Goal: Transaction & Acquisition: Purchase product/service

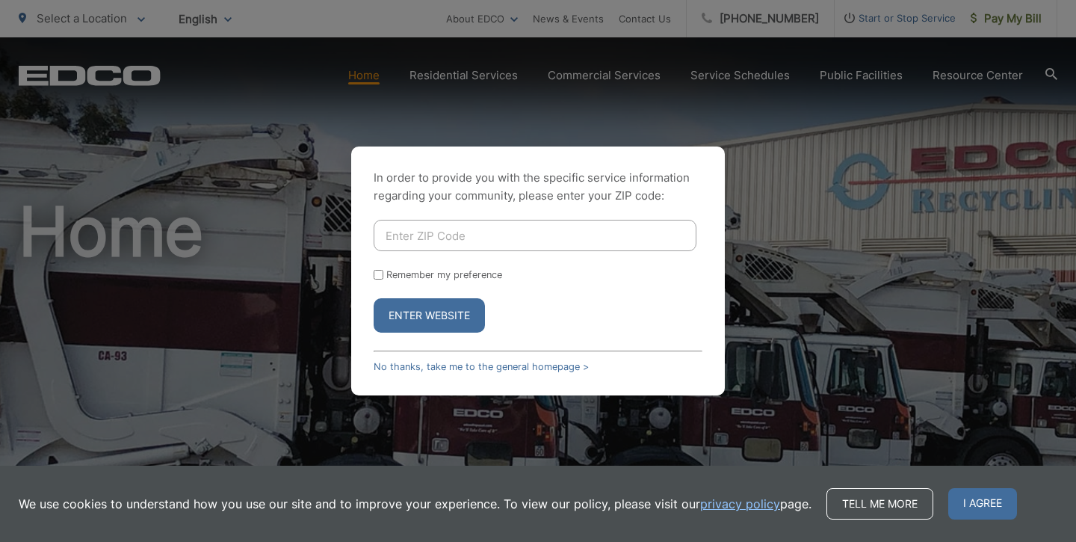
click at [481, 255] on form "Remember my preference Enter Website" at bounding box center [538, 276] width 329 height 113
click at [499, 239] on input "Enter ZIP Code" at bounding box center [535, 235] width 323 height 31
type input "91942"
click at [463, 318] on button "Enter Website" at bounding box center [429, 315] width 111 height 34
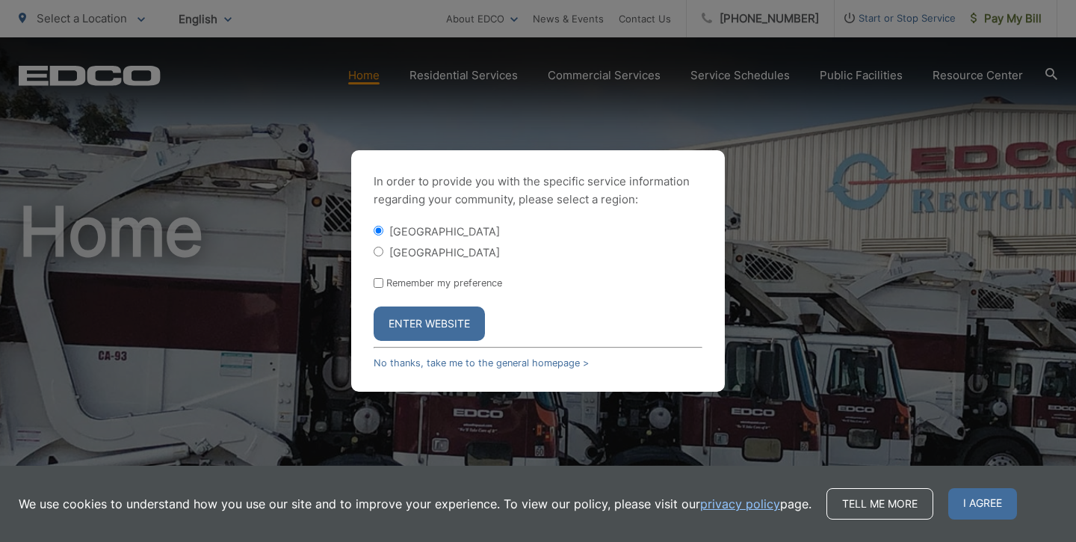
click at [421, 323] on button "Enter Website" at bounding box center [429, 323] width 111 height 34
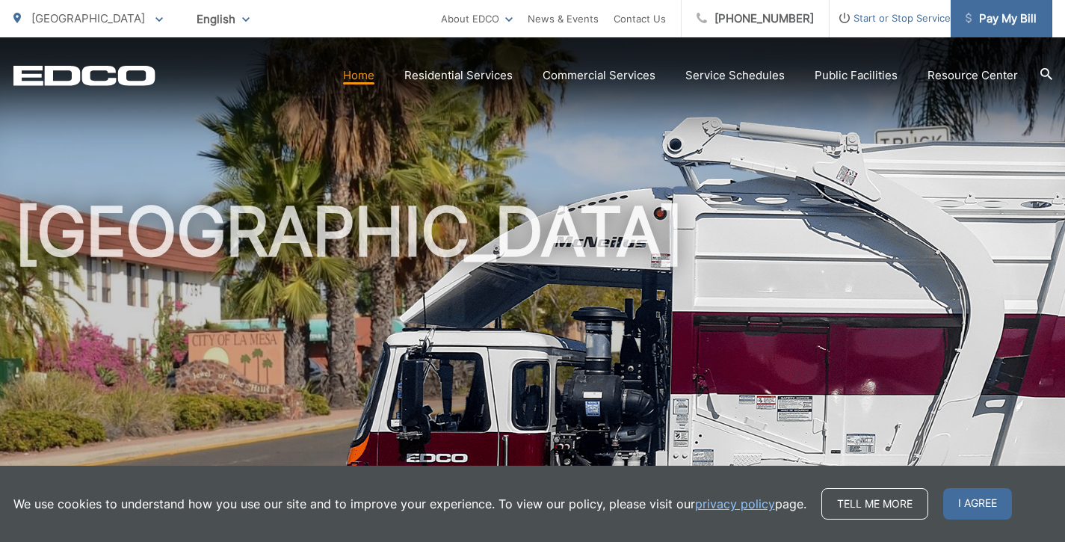
click at [1013, 17] on span "Pay My Bill" at bounding box center [1000, 19] width 71 height 18
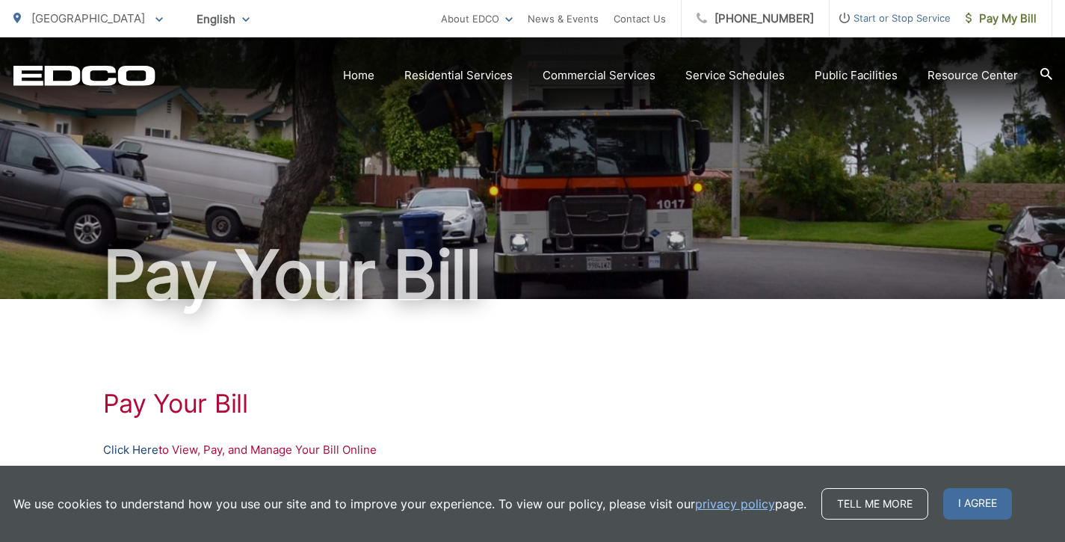
click at [134, 446] on link "Click Here" at bounding box center [130, 450] width 55 height 18
